Goal: Task Accomplishment & Management: Use online tool/utility

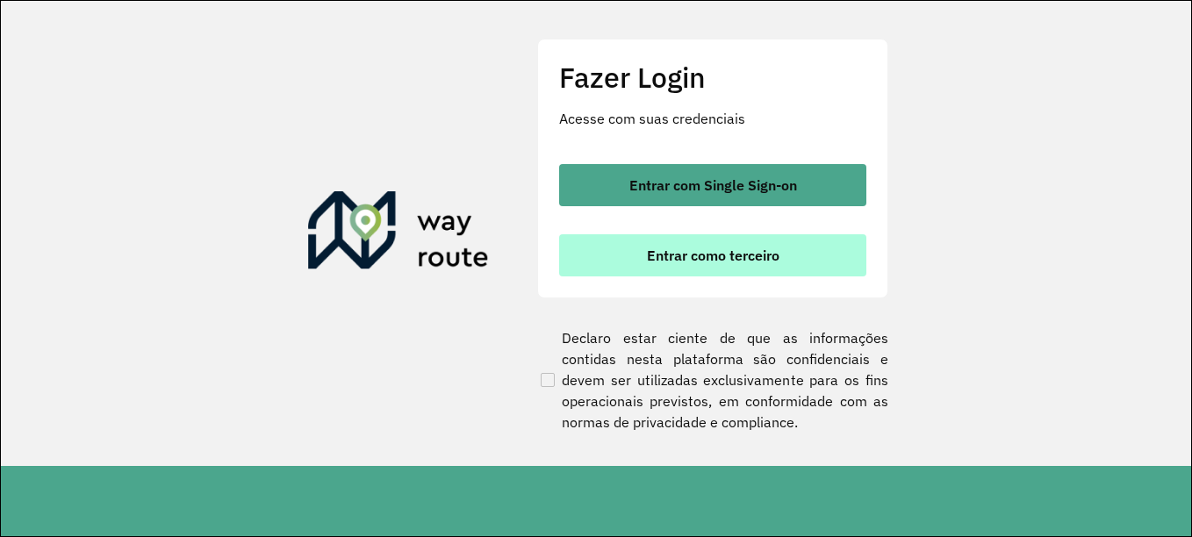
drag, startPoint x: 736, startPoint y: 263, endPoint x: 735, endPoint y: 248, distance: 15.9
click at [736, 262] on span "Entrar como terceiro" at bounding box center [713, 255] width 133 height 14
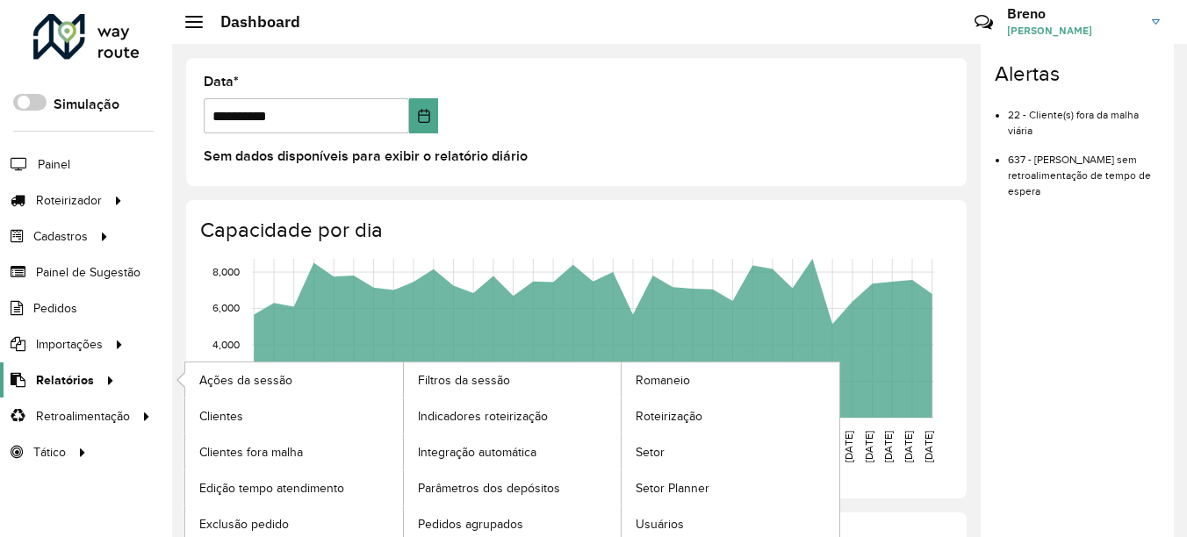
click at [95, 378] on div at bounding box center [107, 380] width 26 height 18
click at [502, 413] on span "Indicadores roteirização" at bounding box center [486, 416] width 137 height 18
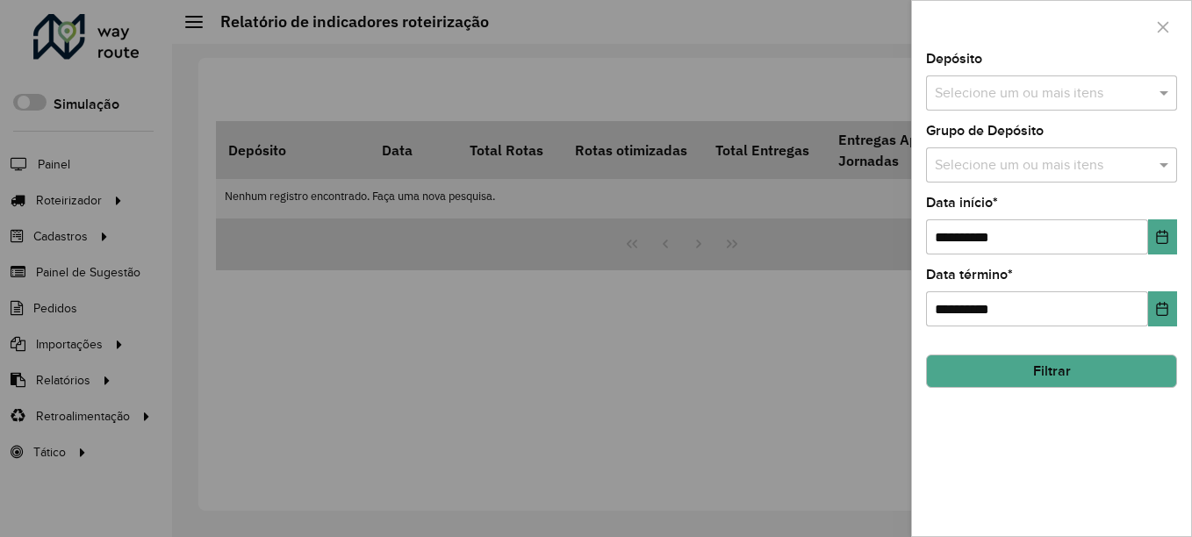
click at [1025, 105] on div "Selecione um ou mais itens" at bounding box center [1051, 92] width 251 height 35
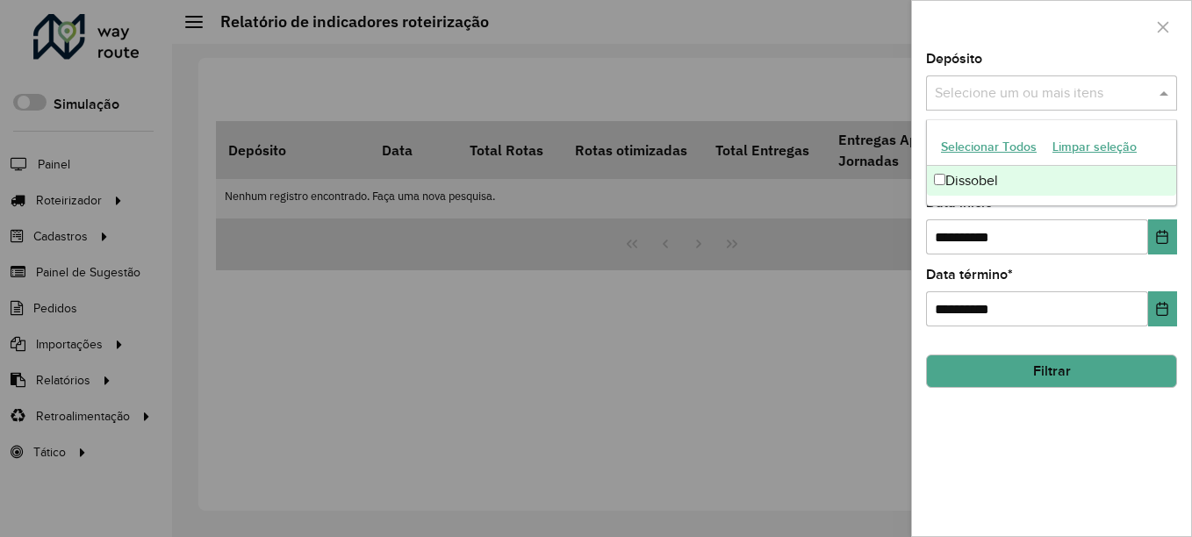
click at [1010, 187] on div "Dissobel" at bounding box center [1051, 181] width 249 height 30
click at [844, 398] on div at bounding box center [596, 268] width 1192 height 537
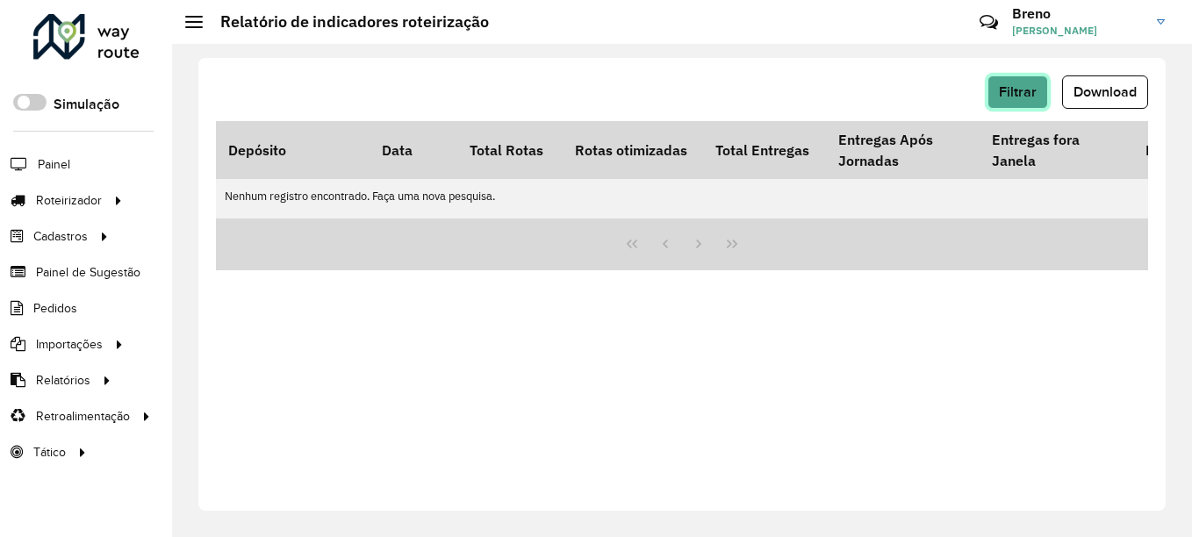
click at [1022, 84] on span "Filtrar" at bounding box center [1018, 91] width 38 height 15
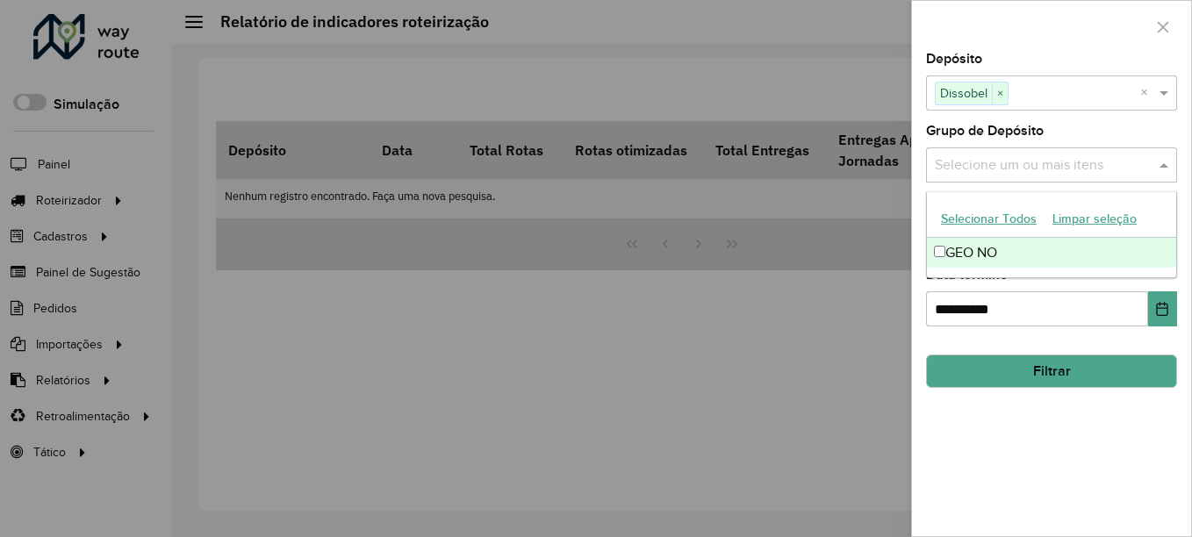
click at [1157, 162] on span at bounding box center [1166, 164] width 22 height 21
click at [1120, 236] on div "Selecionar Todos Limpar seleção" at bounding box center [1051, 219] width 249 height 37
click at [1160, 243] on div "GEO NO" at bounding box center [1051, 253] width 249 height 30
click at [1169, 147] on div "Selecione um ou mais itens GEO NO × ×" at bounding box center [1051, 164] width 251 height 35
click at [1169, 182] on div "Selecione um ou mais itens GEO NO × ×" at bounding box center [1051, 164] width 251 height 35
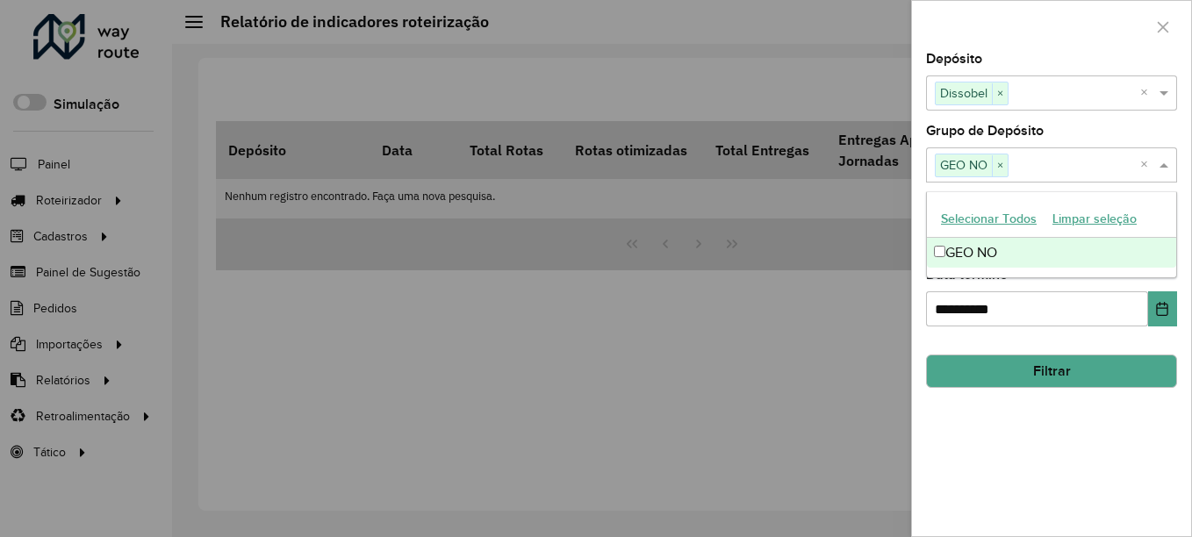
click at [1169, 170] on span at bounding box center [1166, 164] width 22 height 21
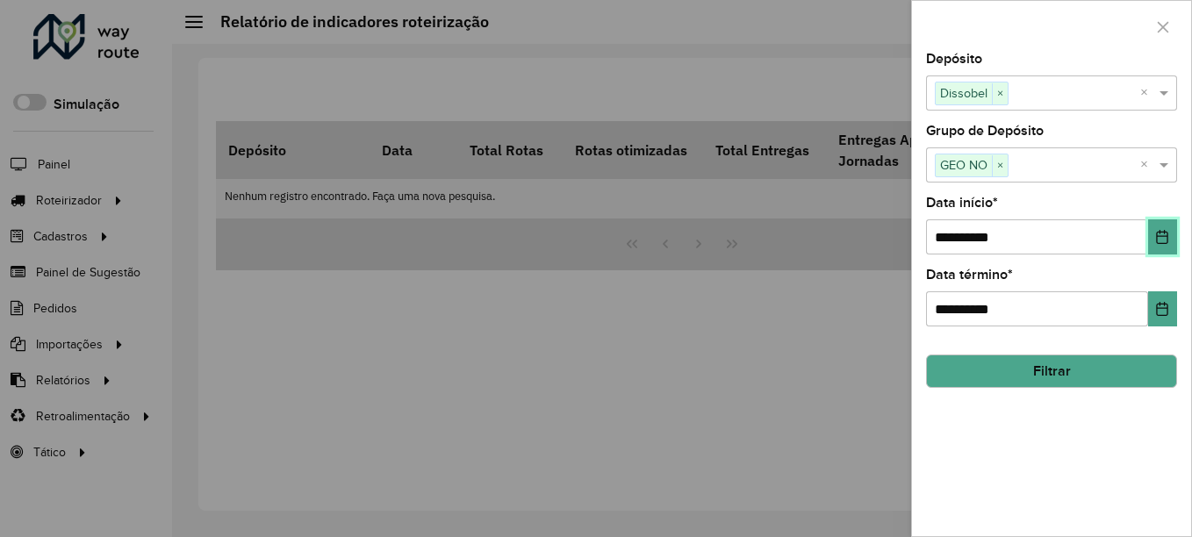
click at [1174, 236] on button "Choose Date" at bounding box center [1162, 236] width 29 height 35
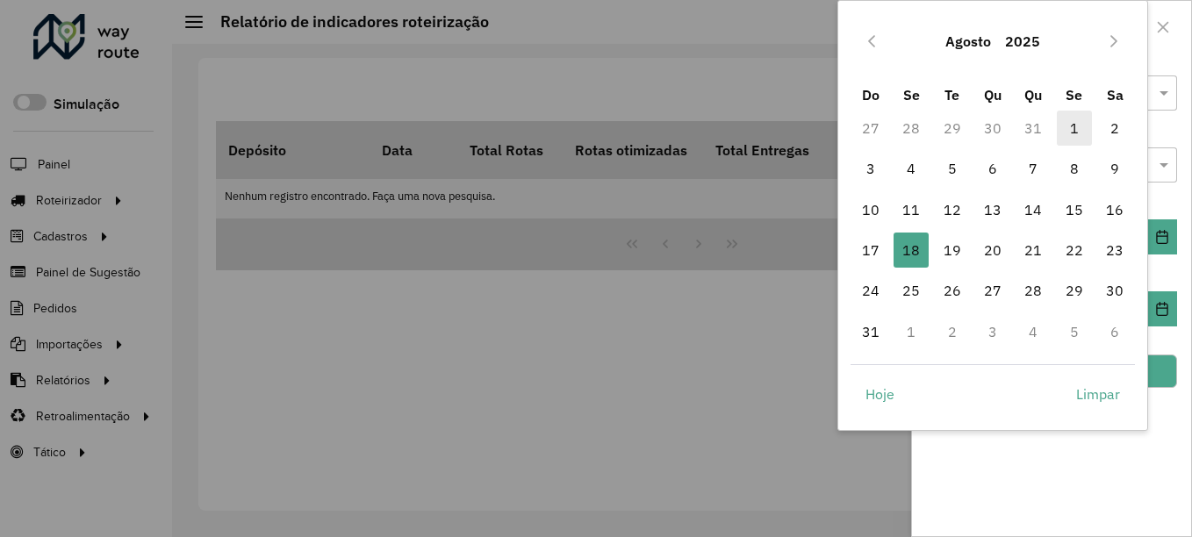
click at [1064, 128] on span "1" at bounding box center [1074, 128] width 35 height 35
type input "**********"
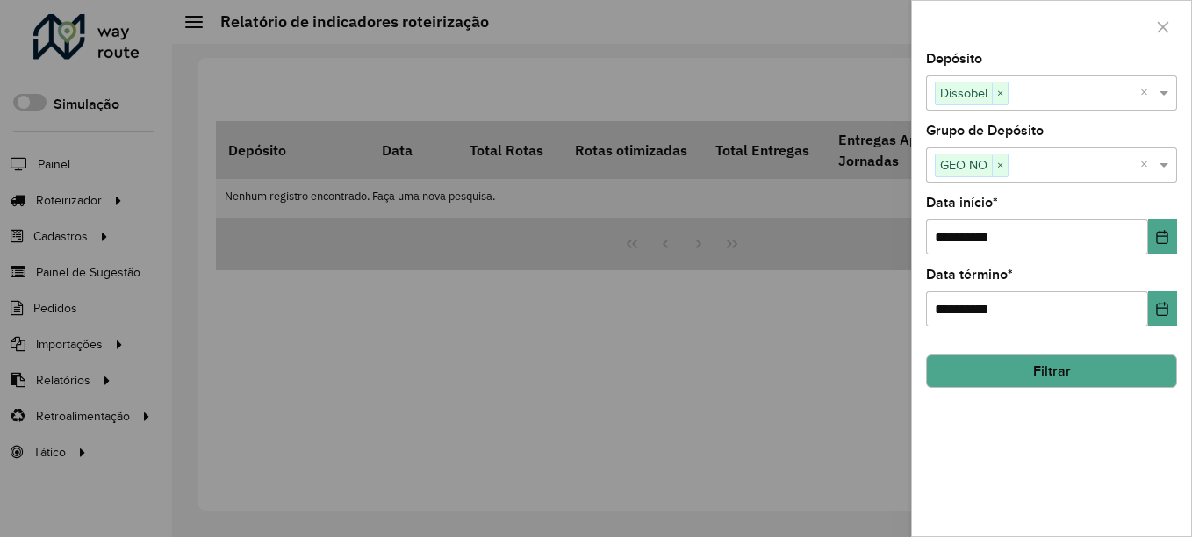
click at [1043, 371] on button "Filtrar" at bounding box center [1051, 371] width 251 height 33
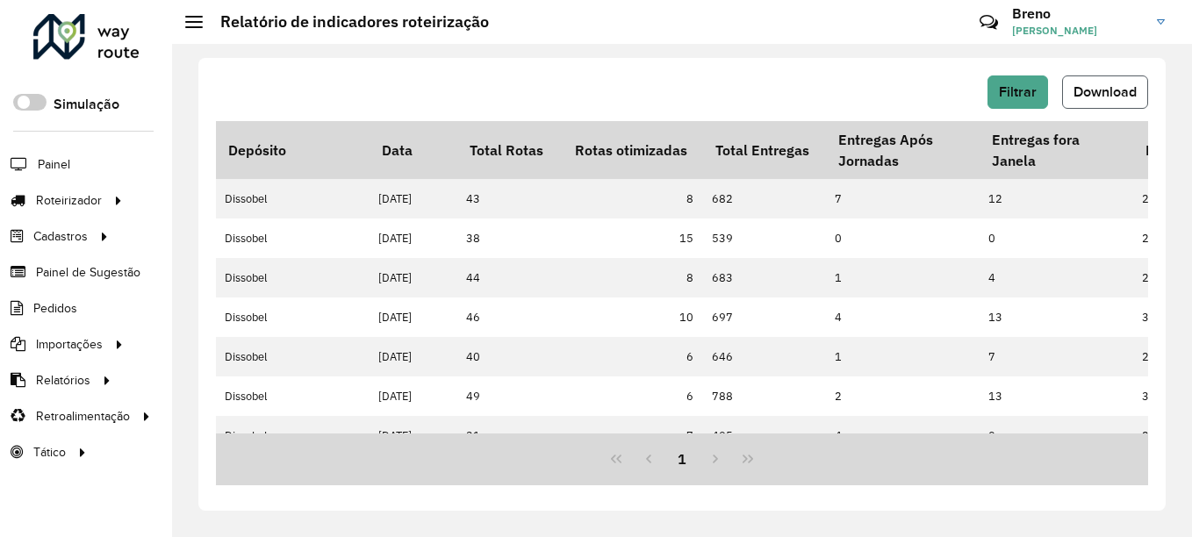
click at [1080, 91] on span "Download" at bounding box center [1105, 91] width 63 height 15
